Goal: Transaction & Acquisition: Purchase product/service

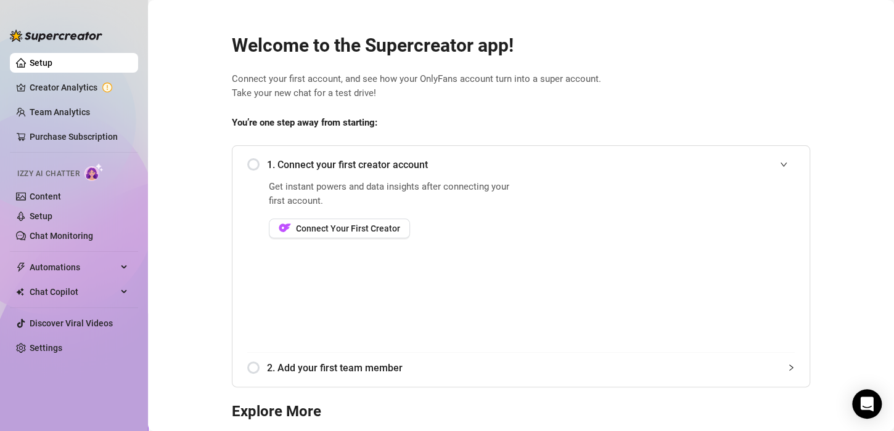
click at [247, 165] on div "1. Connect your first creator account" at bounding box center [520, 165] width 547 height 30
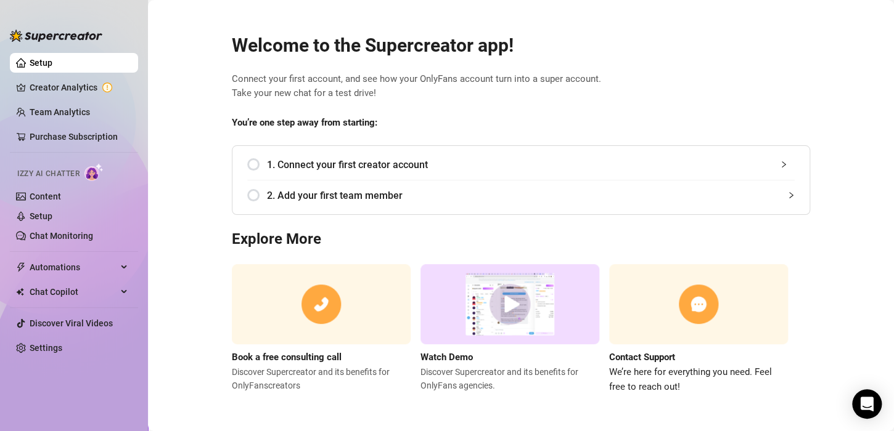
click at [255, 166] on div "1. Connect your first creator account" at bounding box center [520, 165] width 547 height 30
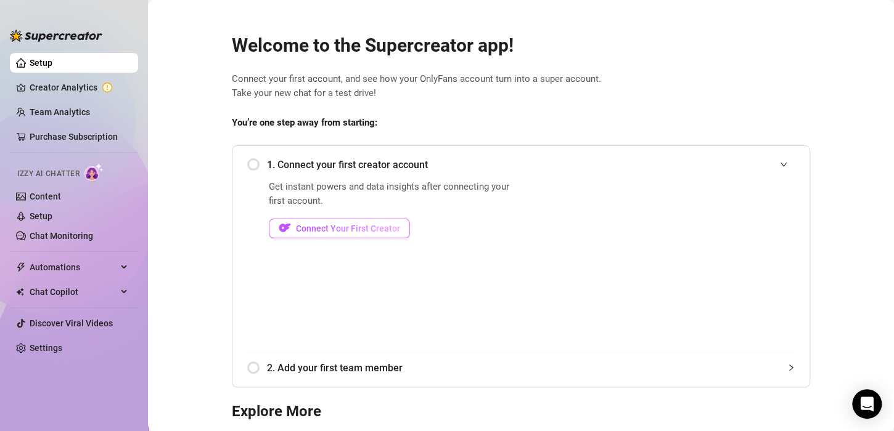
click at [366, 231] on span "Connect Your First Creator" at bounding box center [348, 229] width 104 height 10
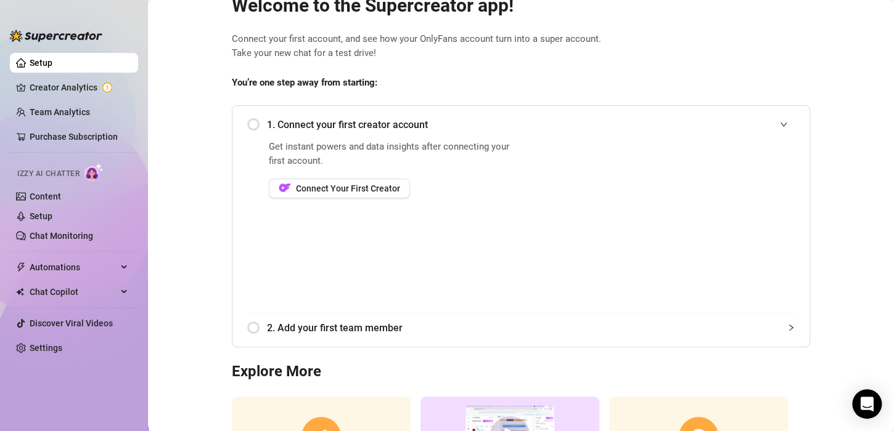
scroll to position [62, 0]
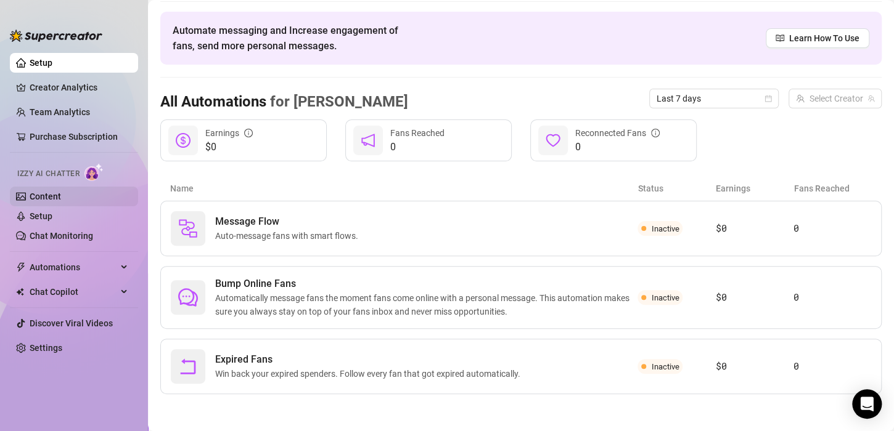
scroll to position [39, 0]
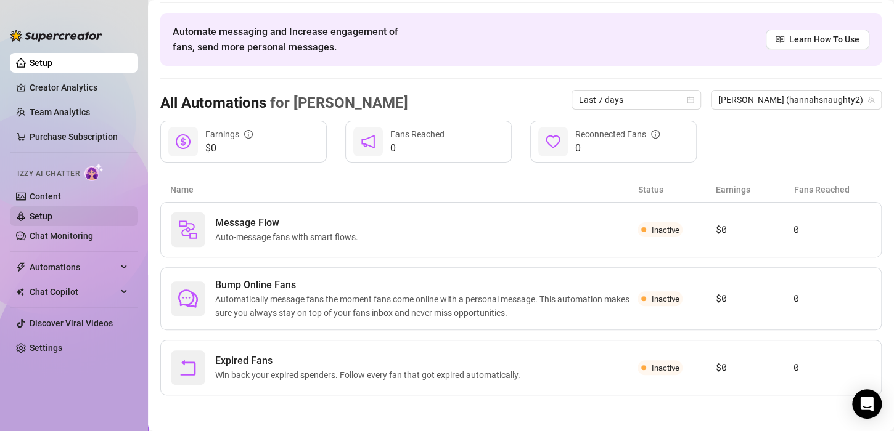
click at [39, 218] on link "Setup" at bounding box center [41, 216] width 23 height 10
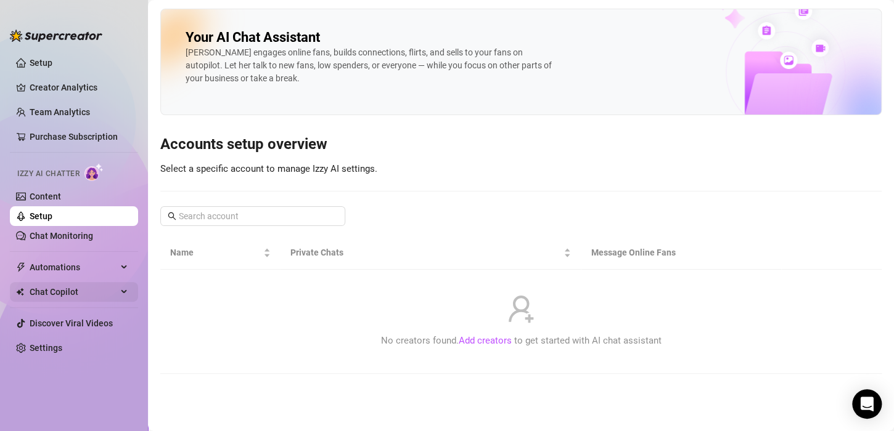
click at [54, 292] on span "Chat Copilot" at bounding box center [74, 292] width 88 height 20
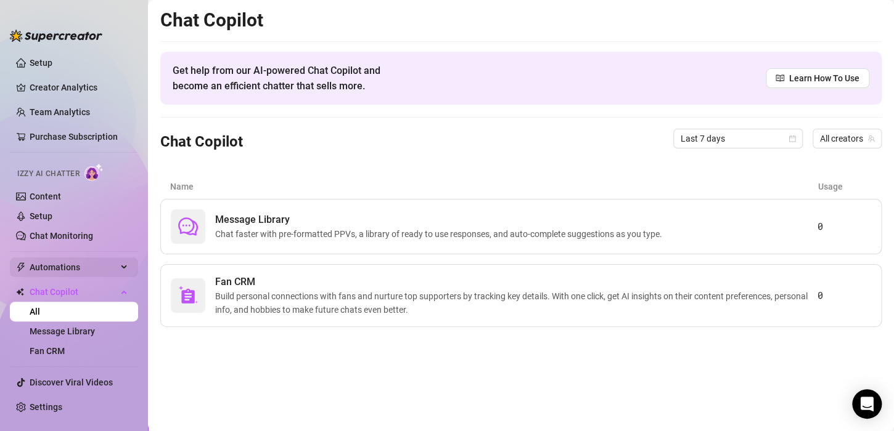
click at [122, 267] on icon at bounding box center [125, 267] width 6 height 0
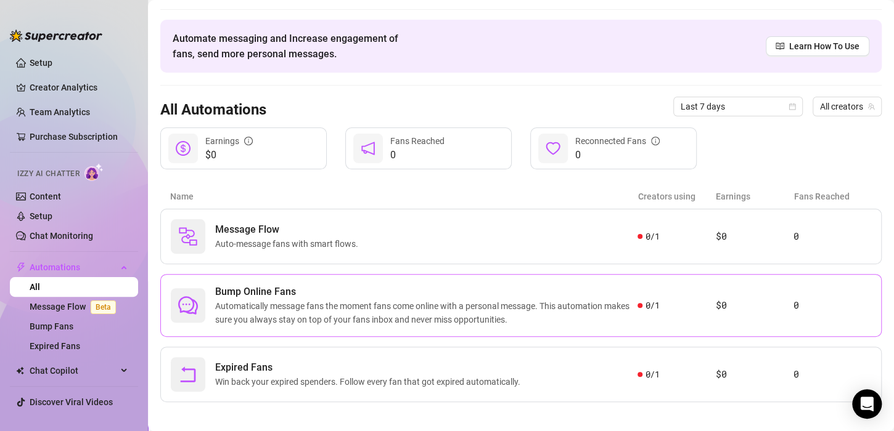
scroll to position [39, 0]
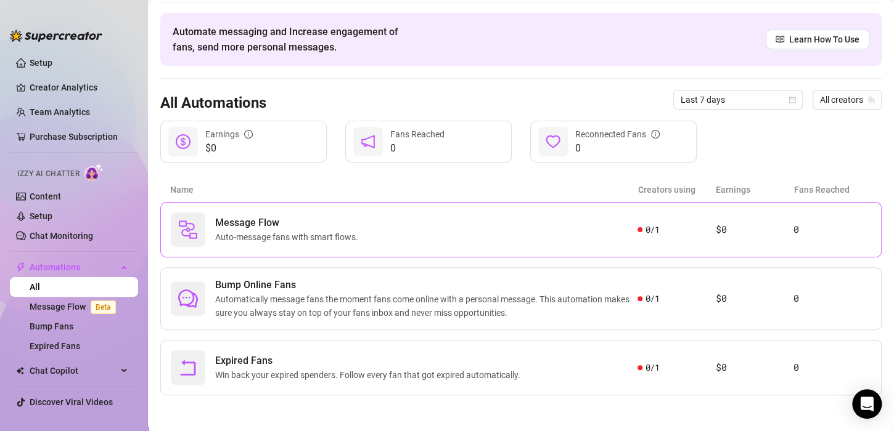
click at [190, 238] on img at bounding box center [188, 230] width 20 height 20
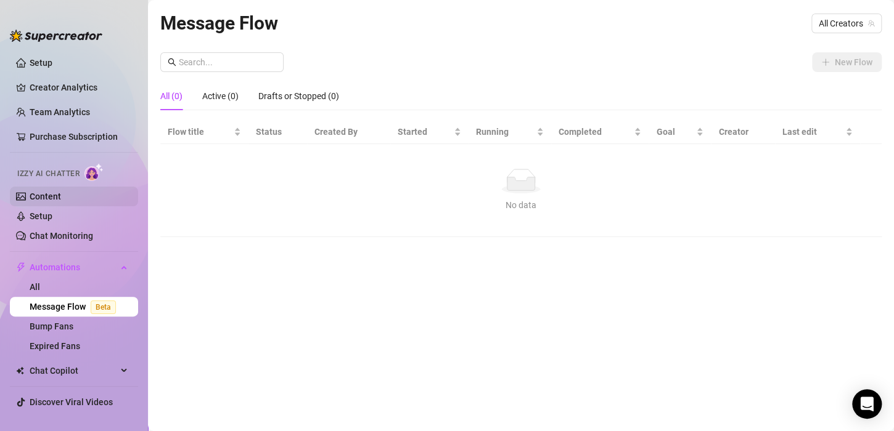
click at [35, 195] on link "Content" at bounding box center [45, 197] width 31 height 10
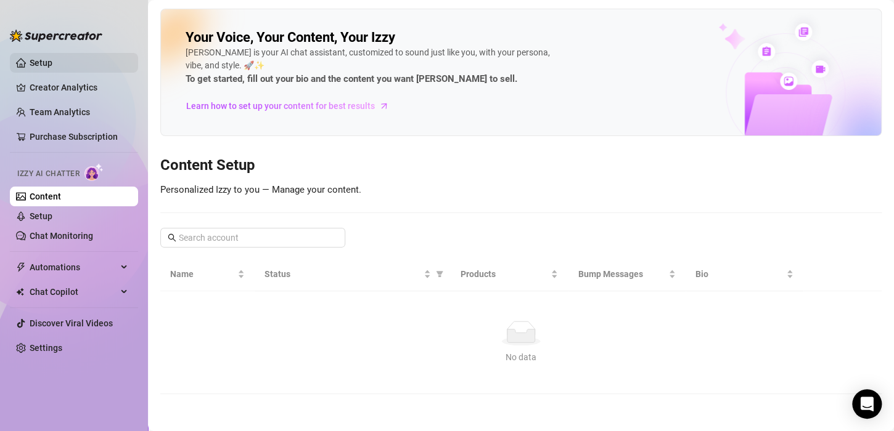
click at [39, 61] on link "Setup" at bounding box center [41, 63] width 23 height 10
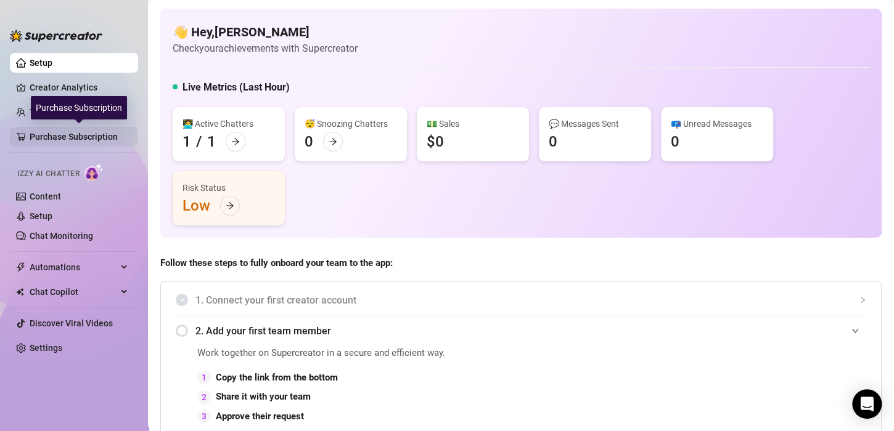
click at [43, 136] on link "Purchase Subscription" at bounding box center [79, 137] width 99 height 20
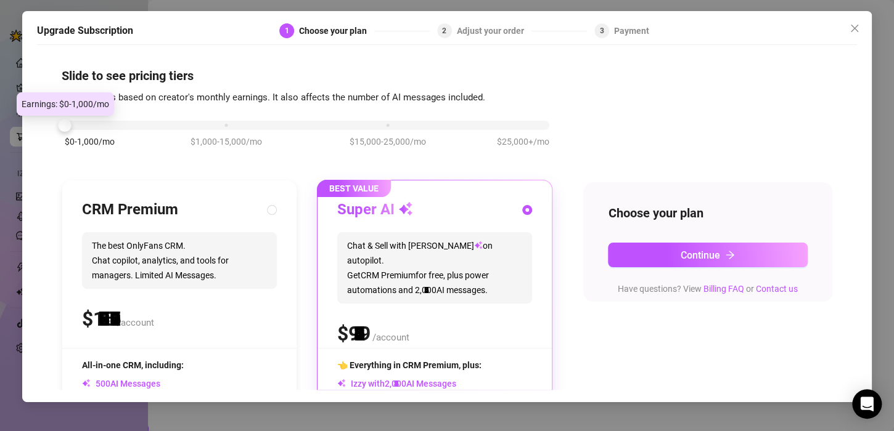
drag, startPoint x: 226, startPoint y: 126, endPoint x: 79, endPoint y: 124, distance: 146.7
click at [79, 124] on div "$0-1,000/mo $1,000-15,000/mo $15,000-25,000/mo $25,000+/mo" at bounding box center [307, 121] width 484 height 7
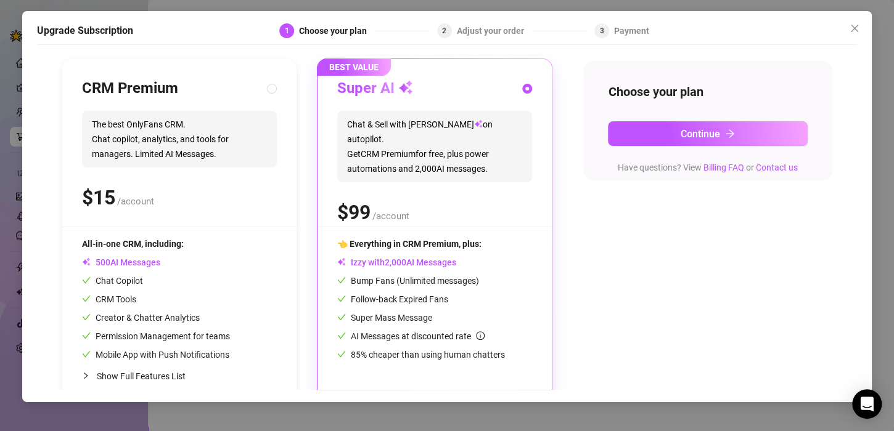
scroll to position [142, 0]
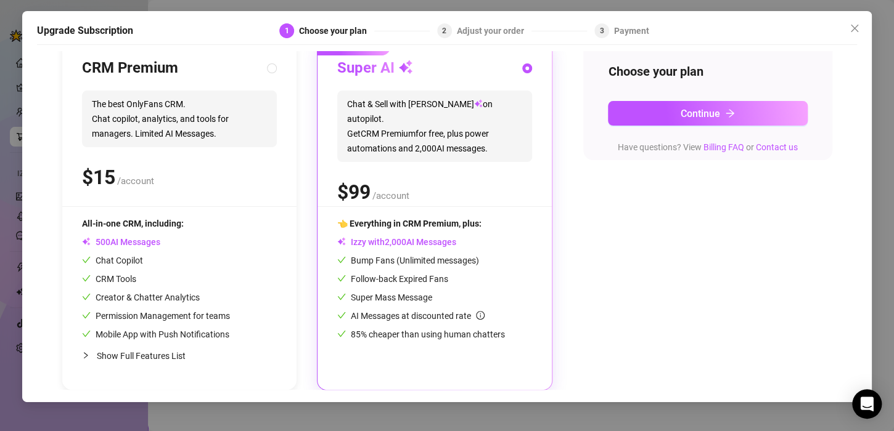
click at [126, 245] on span "AI Messages" at bounding box center [121, 242] width 78 height 10
radio input "true"
radio input "false"
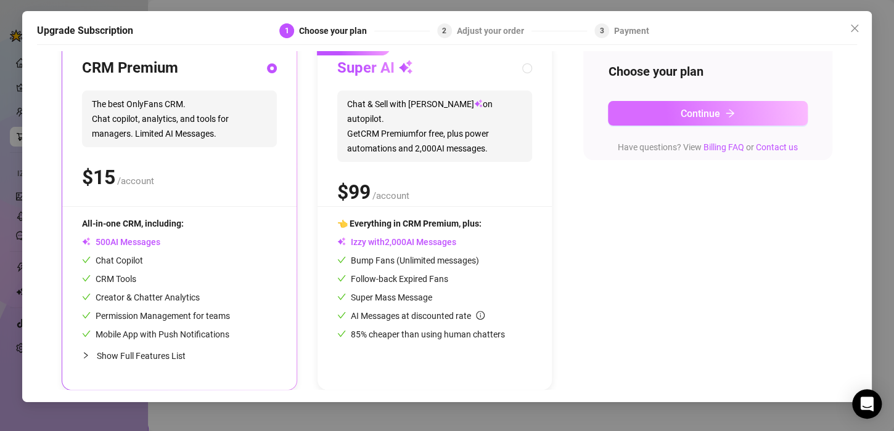
click at [703, 113] on span "Continue" at bounding box center [699, 114] width 39 height 12
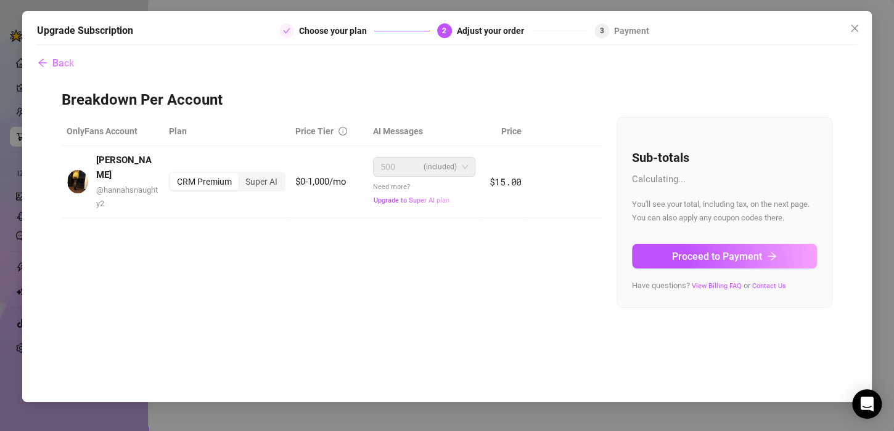
scroll to position [0, 0]
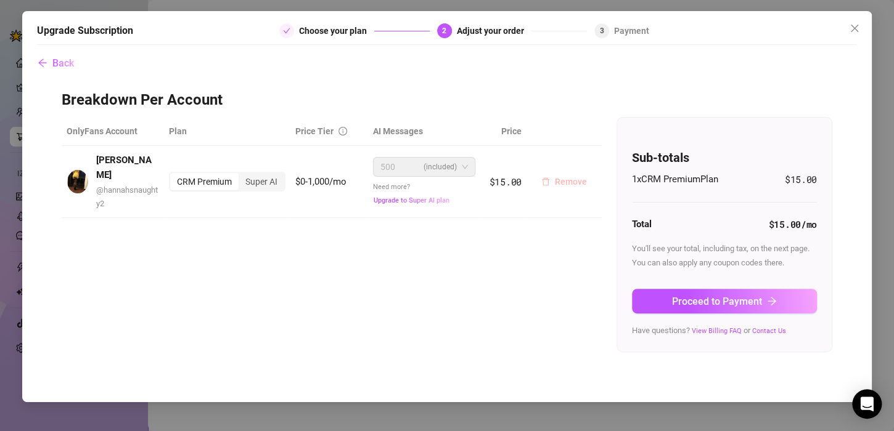
click at [561, 177] on span "Remove" at bounding box center [571, 182] width 32 height 10
click at [647, 144] on span "OK" at bounding box center [648, 146] width 12 height 10
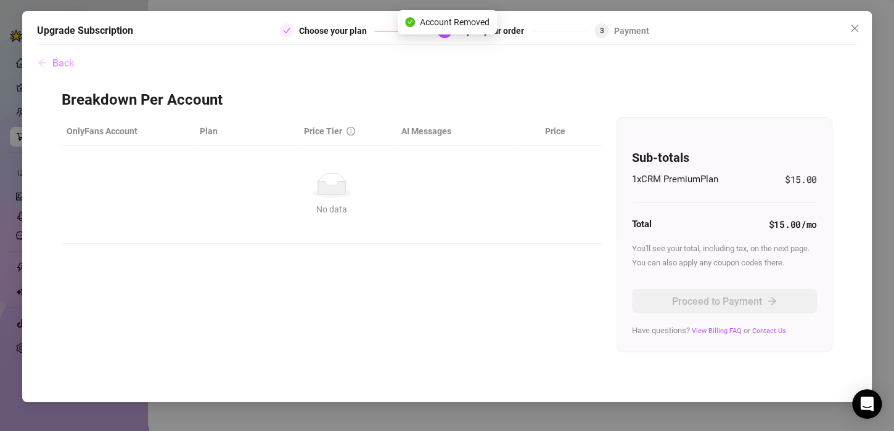
click at [68, 64] on span "Back" at bounding box center [63, 63] width 22 height 12
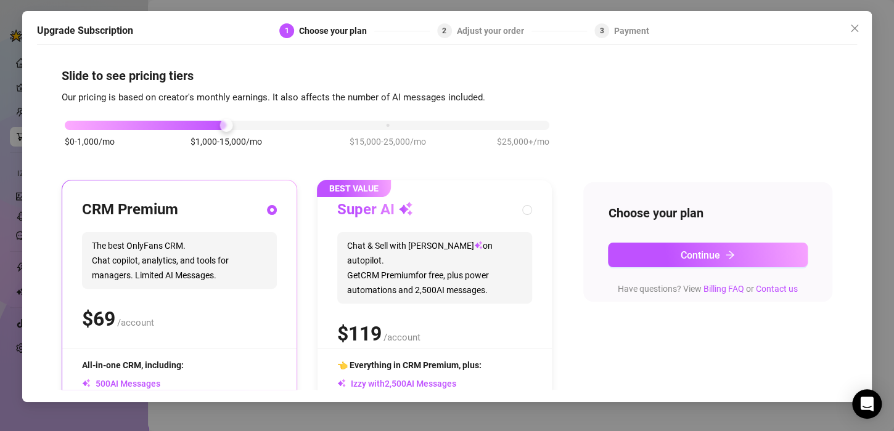
click at [67, 64] on div "Slide to see pricing tiers Our pricing is based on creator's monthly earnings. …" at bounding box center [447, 220] width 820 height 339
click at [855, 27] on icon "close" at bounding box center [854, 28] width 10 height 10
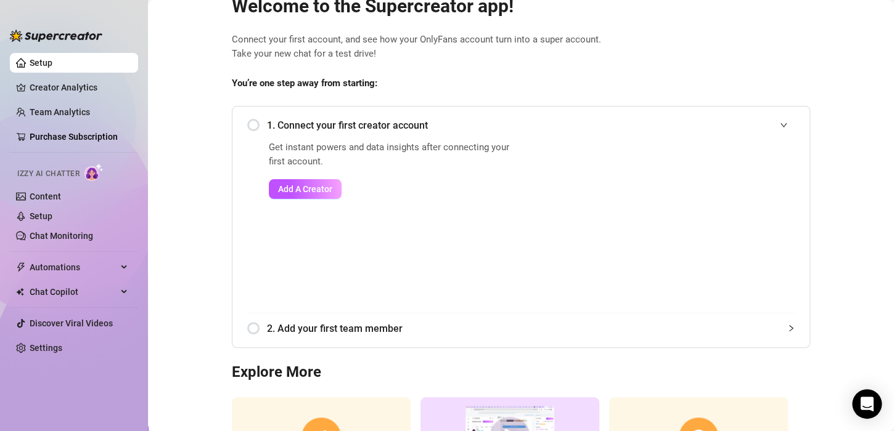
scroll to position [62, 0]
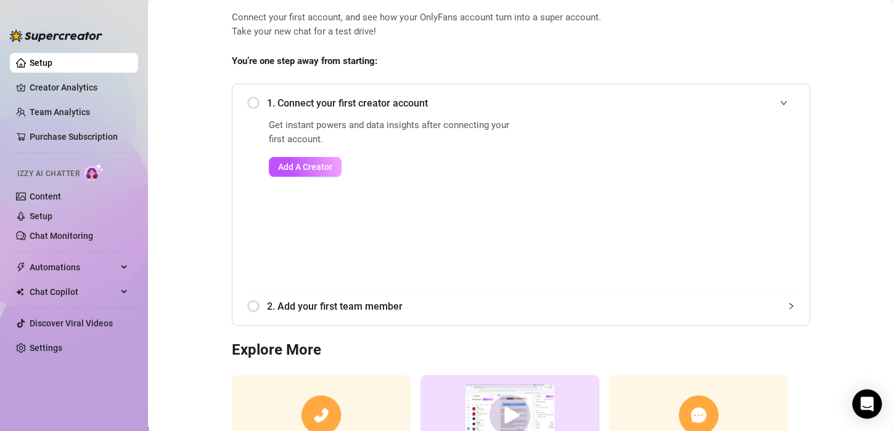
click at [250, 91] on div "1. Connect your first creator account" at bounding box center [520, 103] width 547 height 30
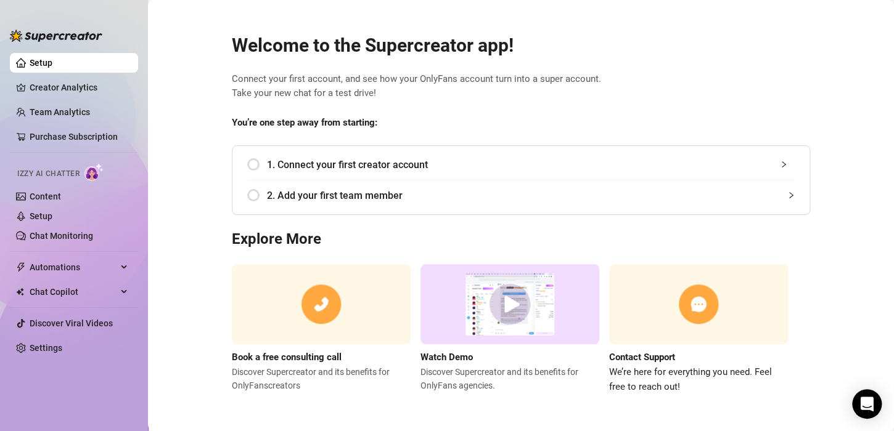
scroll to position [0, 0]
click at [290, 161] on span "1. Connect your first creator account" at bounding box center [531, 164] width 528 height 15
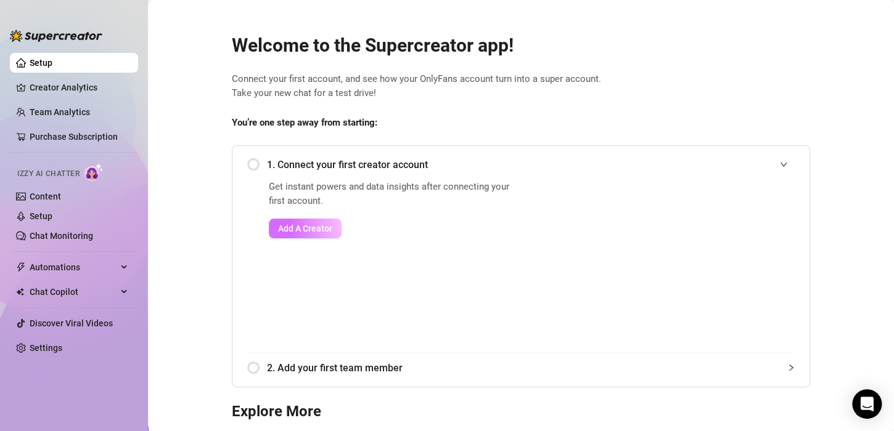
click at [298, 226] on span "Add A Creator" at bounding box center [305, 229] width 54 height 10
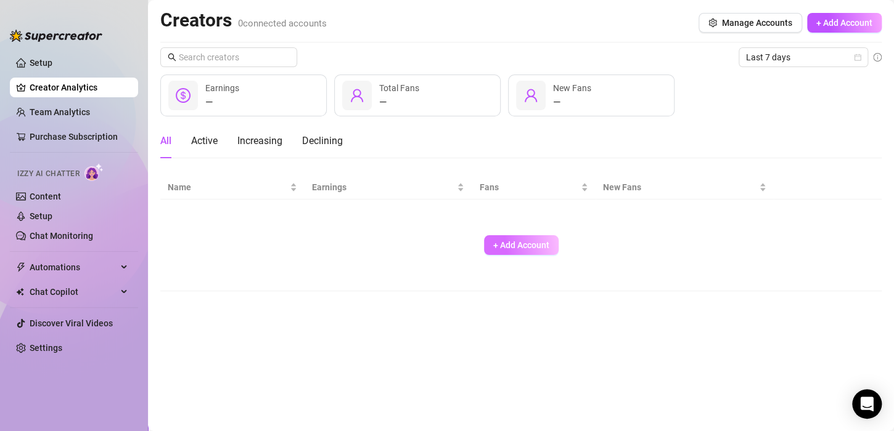
click at [503, 248] on span "+ Add Account" at bounding box center [521, 245] width 56 height 10
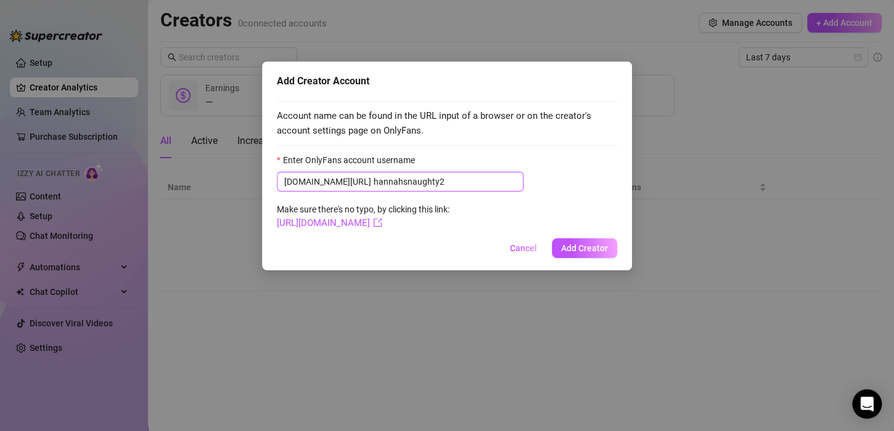
type input "hannahsnaughty2"
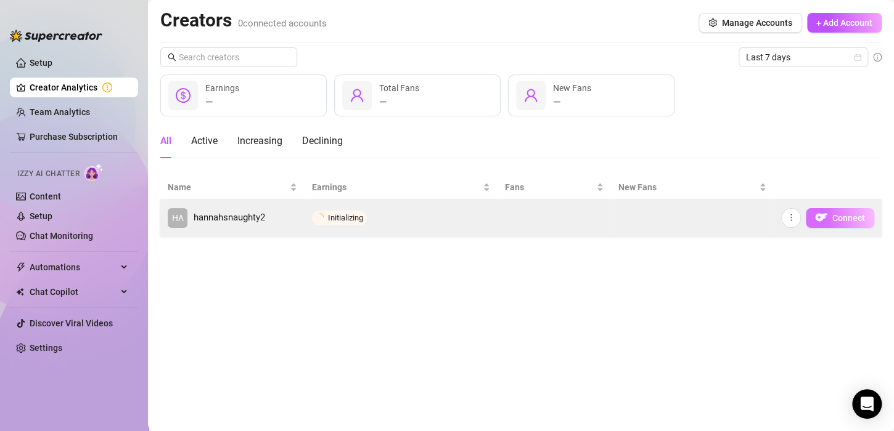
click at [836, 219] on span "Connect" at bounding box center [848, 218] width 33 height 10
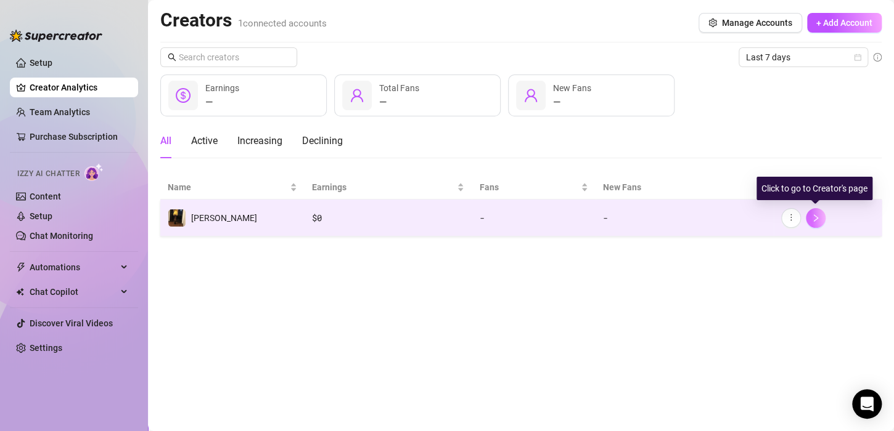
click at [819, 221] on button "button" at bounding box center [816, 218] width 20 height 20
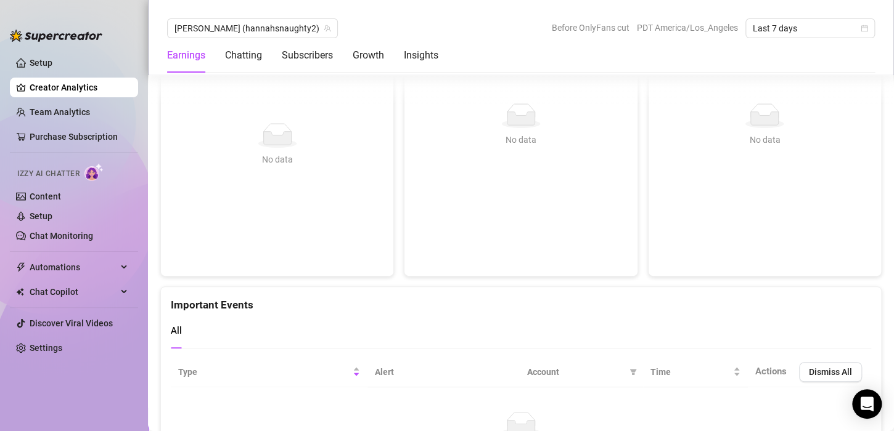
scroll to position [2322, 0]
